Goal: Information Seeking & Learning: Compare options

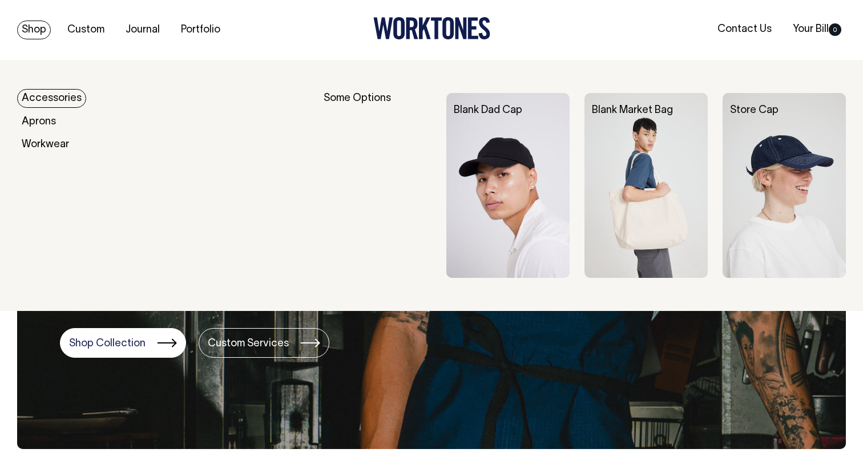
click at [50, 100] on link "Accessories" at bounding box center [51, 98] width 69 height 19
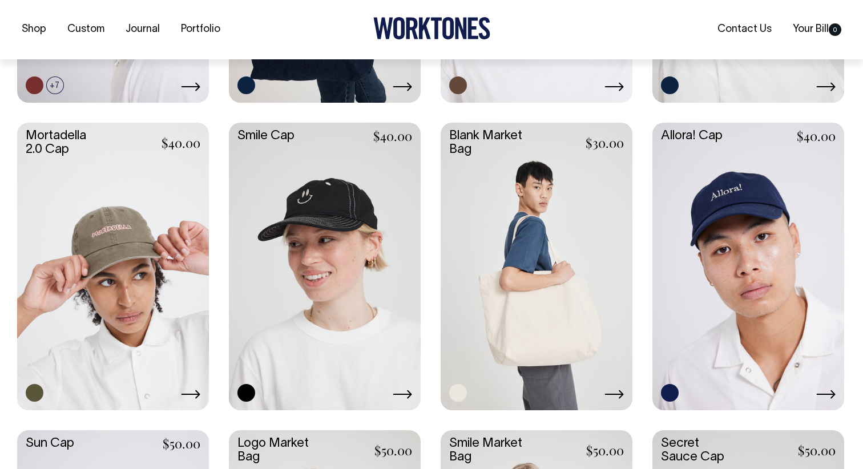
scroll to position [537, 0]
click at [323, 222] on link at bounding box center [325, 265] width 192 height 286
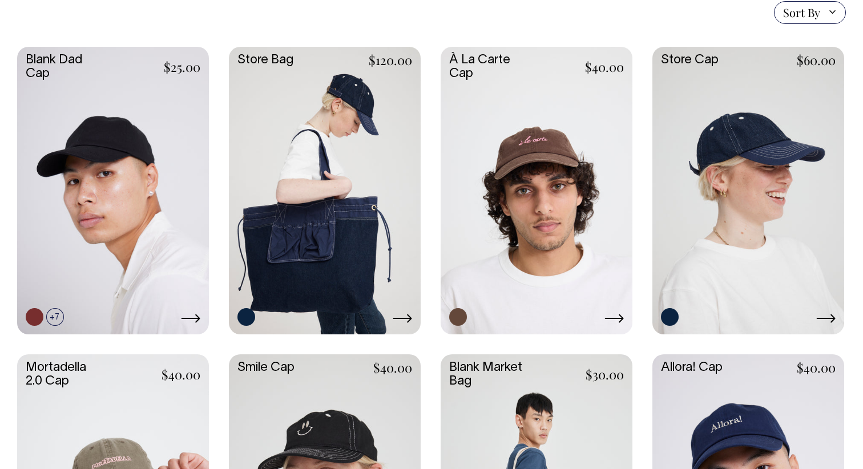
scroll to position [304, 0]
click at [568, 167] on link at bounding box center [537, 190] width 192 height 286
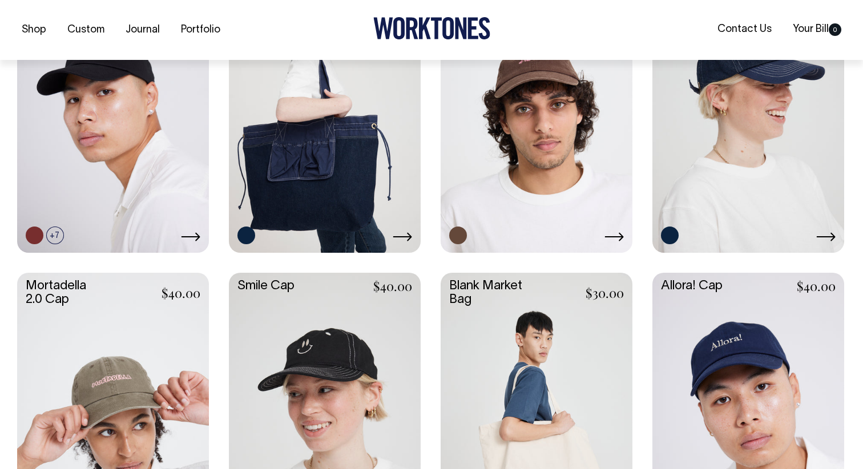
scroll to position [387, 0]
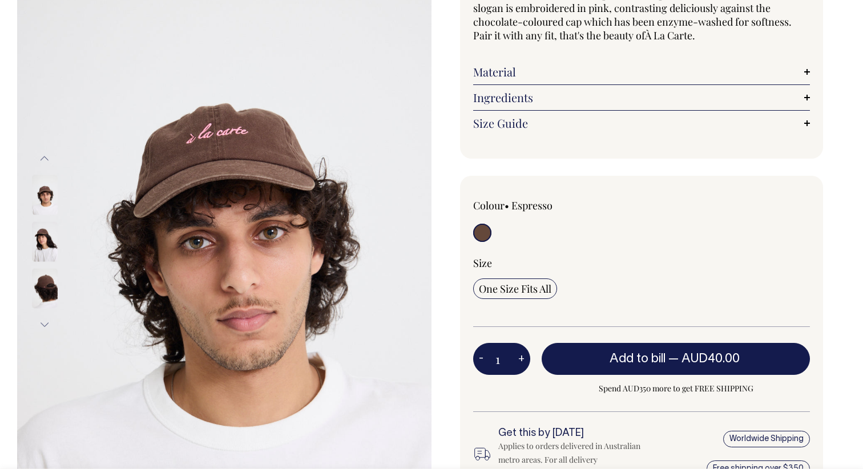
scroll to position [130, 0]
